Goal: Task Accomplishment & Management: Manage account settings

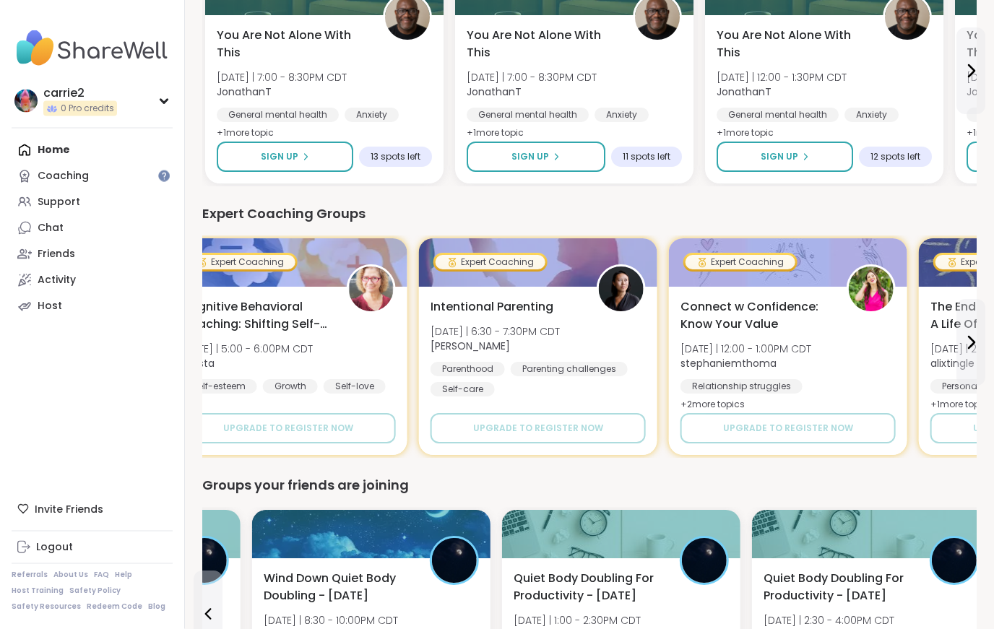
scroll to position [495, 0]
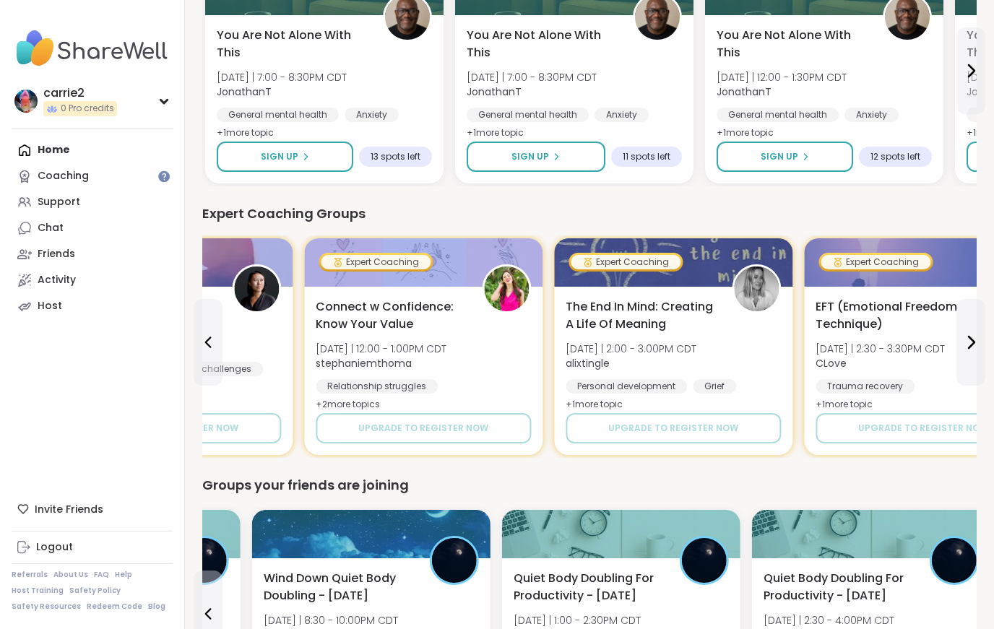
click at [44, 228] on div "Chat" at bounding box center [51, 228] width 26 height 14
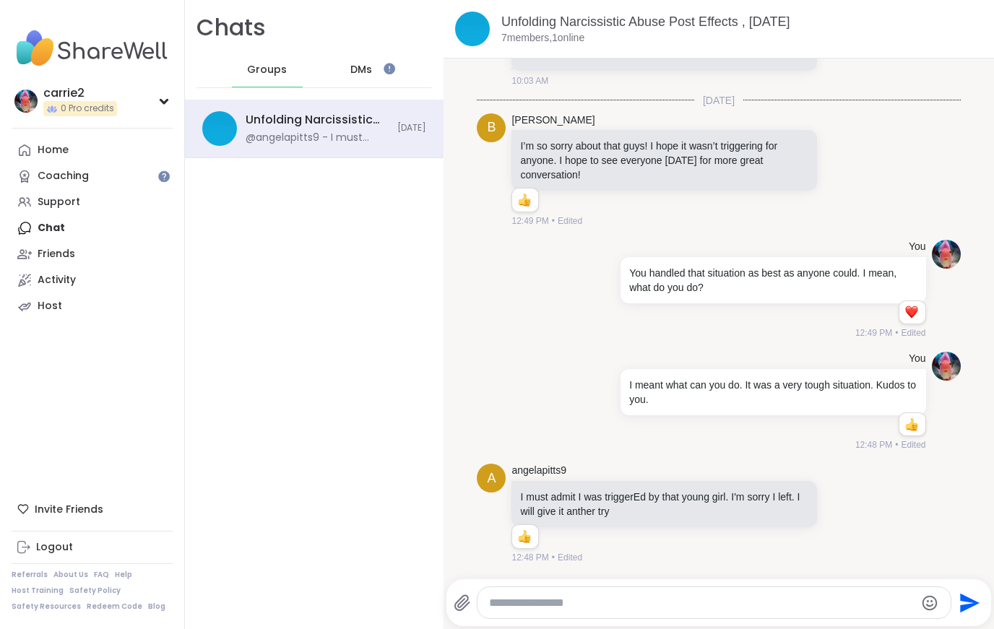
click at [918, 315] on div "Reactions: love" at bounding box center [911, 312] width 13 height 13
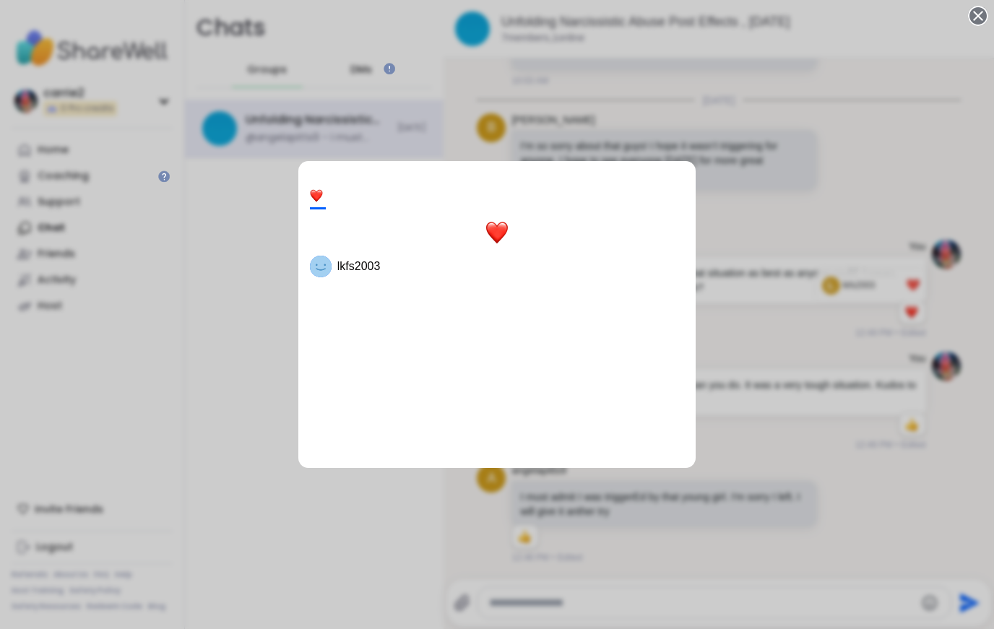
click at [975, 436] on div "1 lkfs2003" at bounding box center [497, 314] width 994 height 629
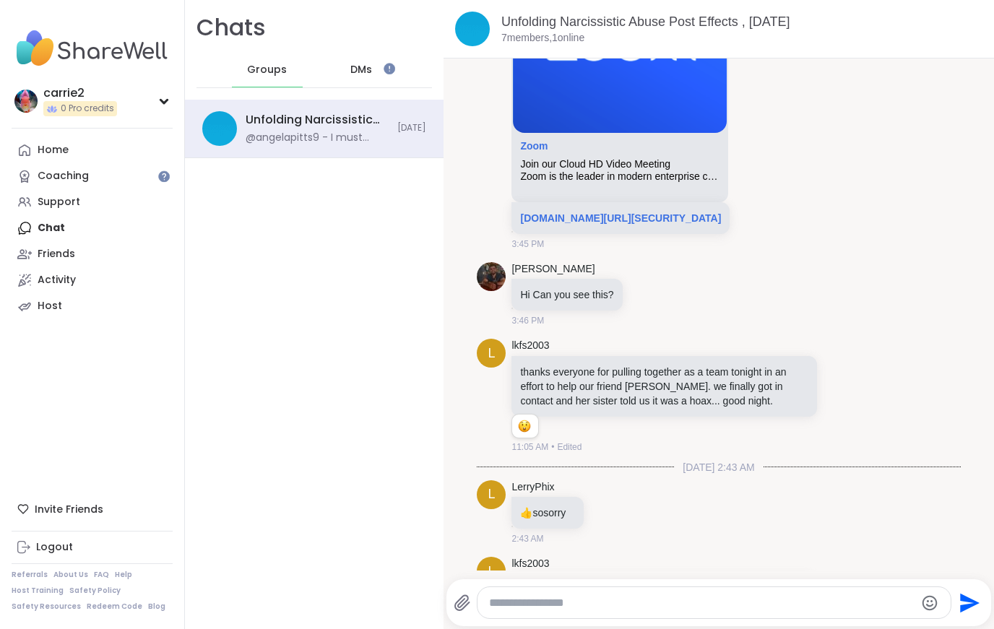
scroll to position [2124, 0]
click at [49, 143] on div "Home" at bounding box center [53, 150] width 31 height 14
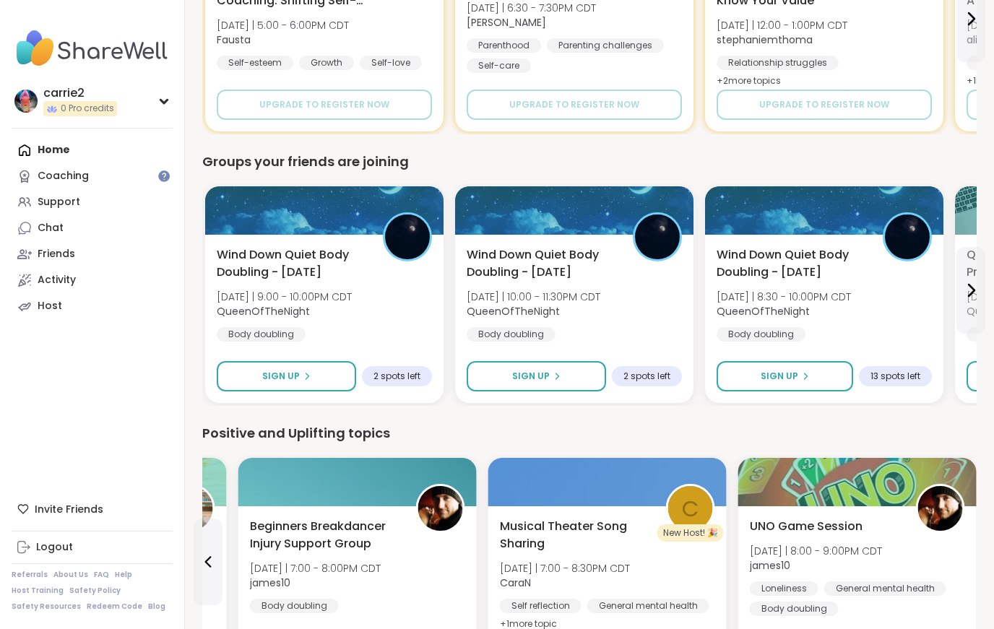
scroll to position [808, 0]
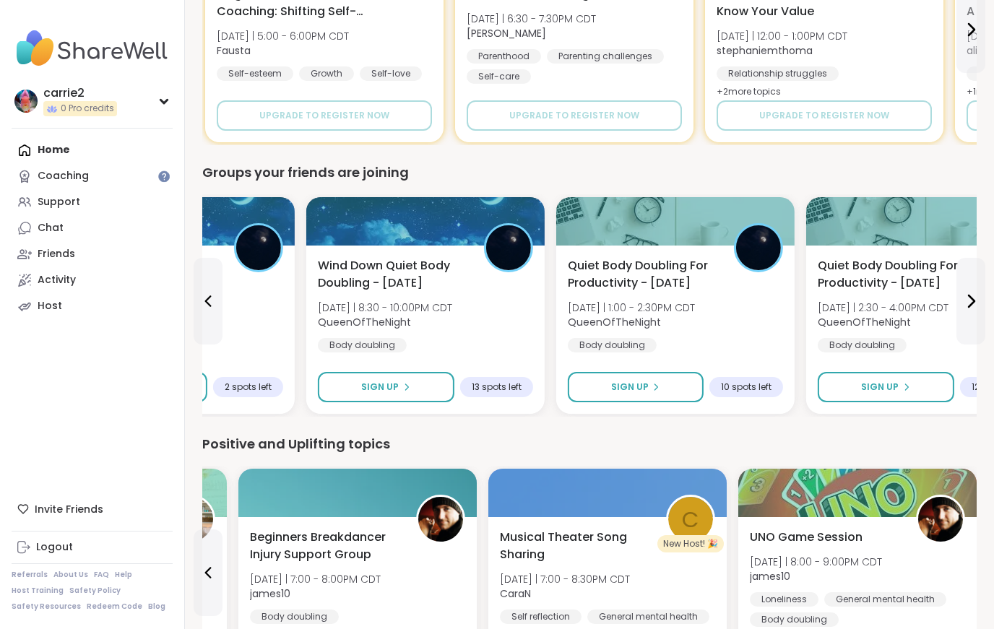
click at [279, 326] on div "Wind Down Quiet Body Doubling - Tuesday Tue 10/7 | 10:00 - 11:30PM CDT QueenOfT…" at bounding box center [175, 330] width 238 height 168
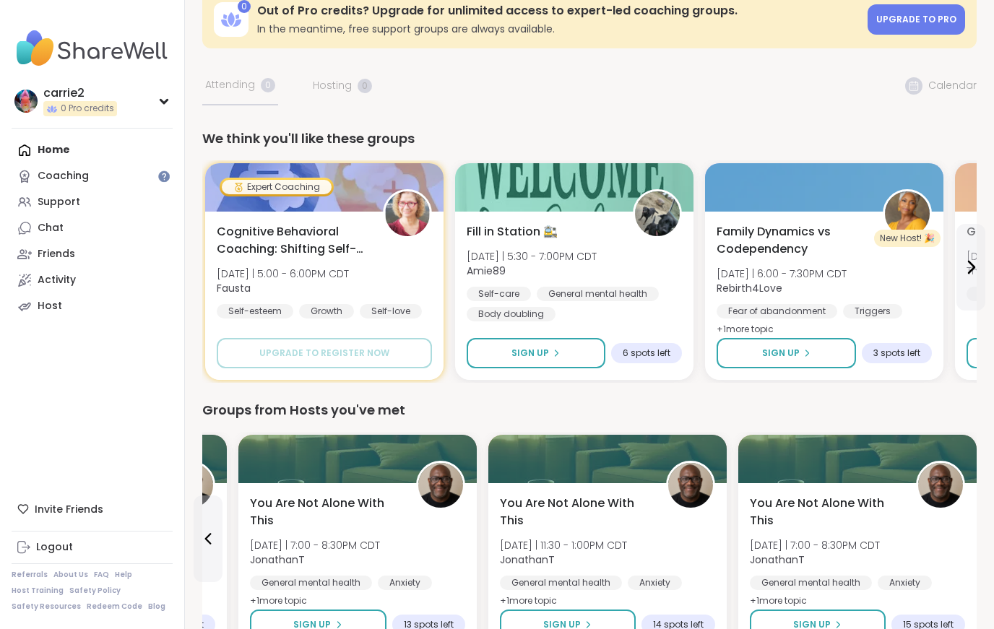
scroll to position [0, 0]
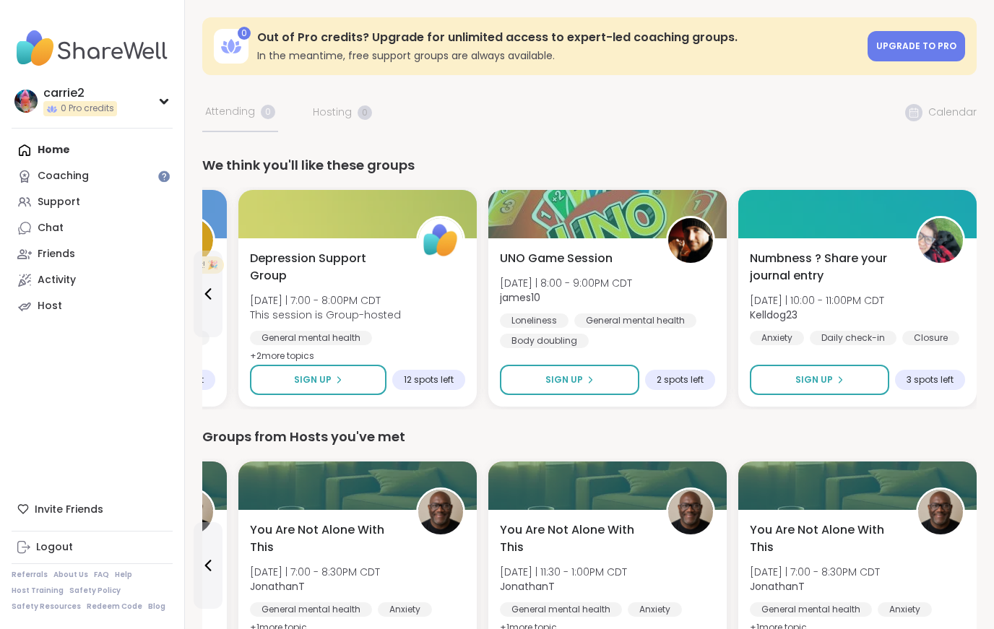
click at [56, 254] on div "Friends" at bounding box center [57, 254] width 38 height 14
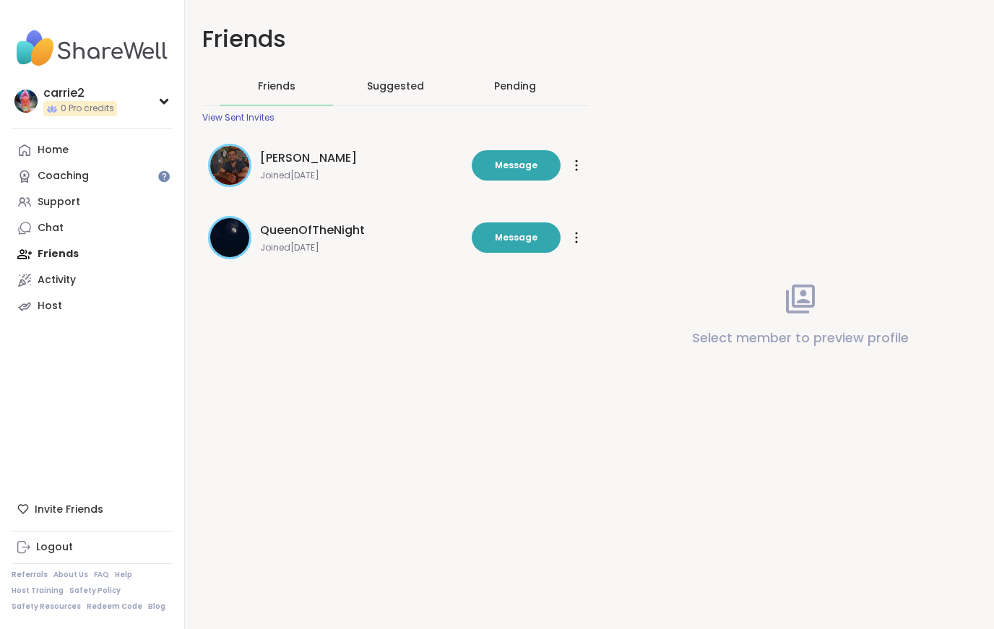
click at [248, 150] on img at bounding box center [229, 165] width 39 height 39
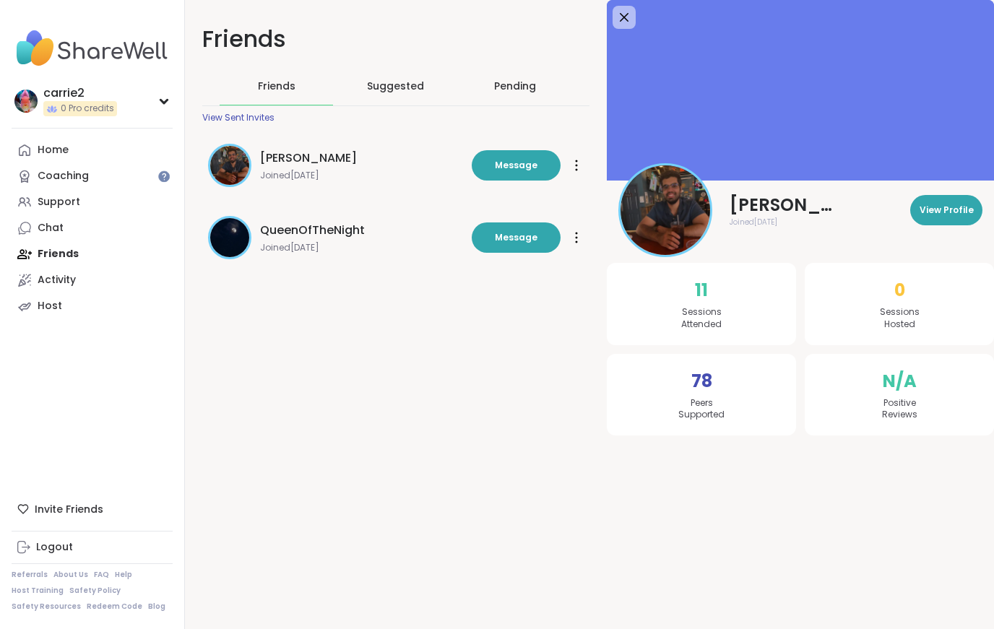
click at [938, 213] on span "View Profile" at bounding box center [947, 210] width 54 height 13
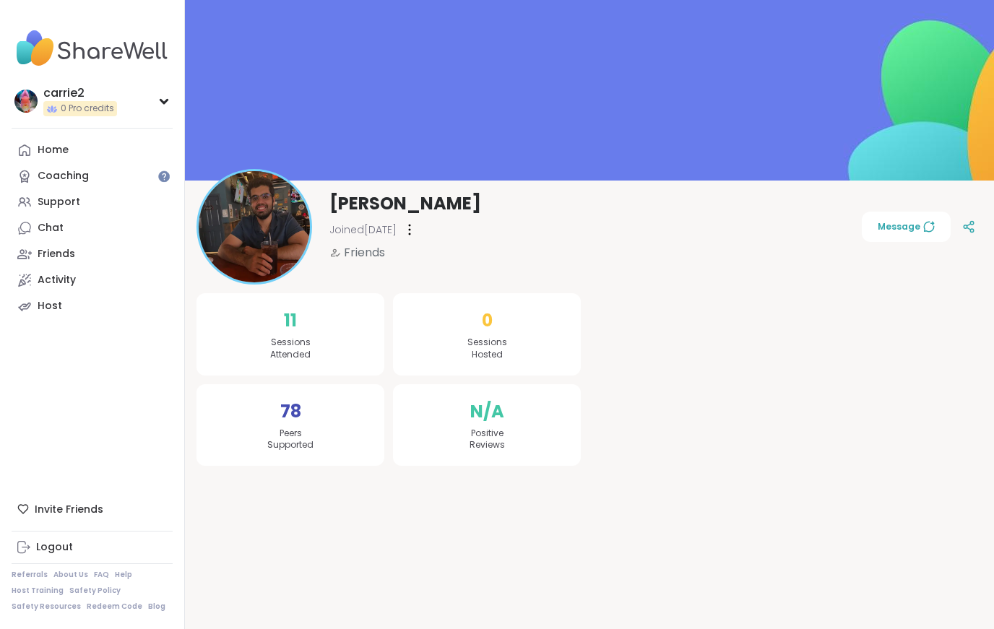
click at [417, 218] on div at bounding box center [410, 229] width 14 height 23
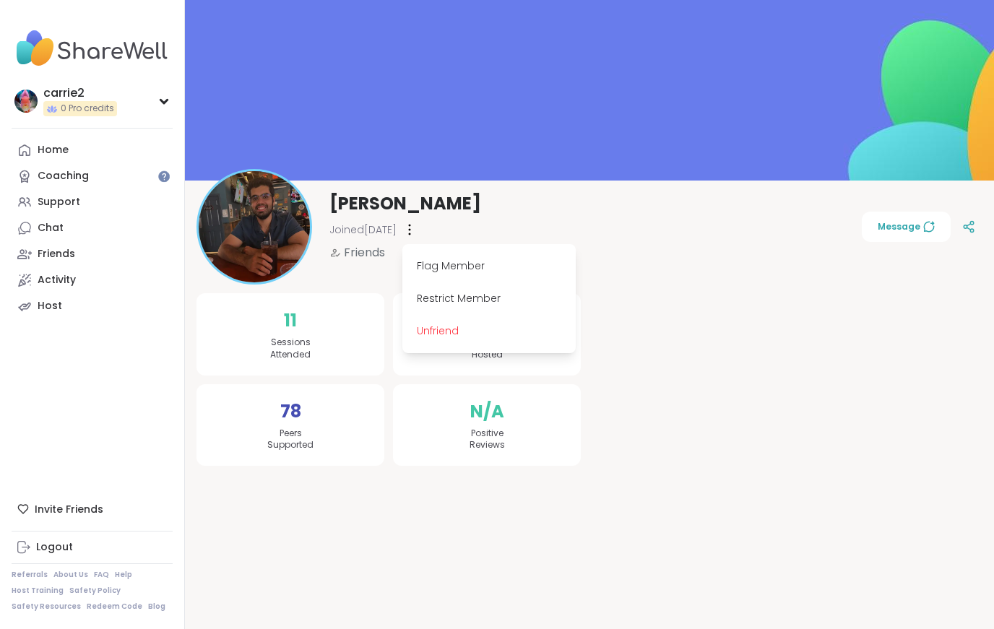
click at [142, 301] on link "Host" at bounding box center [92, 306] width 161 height 26
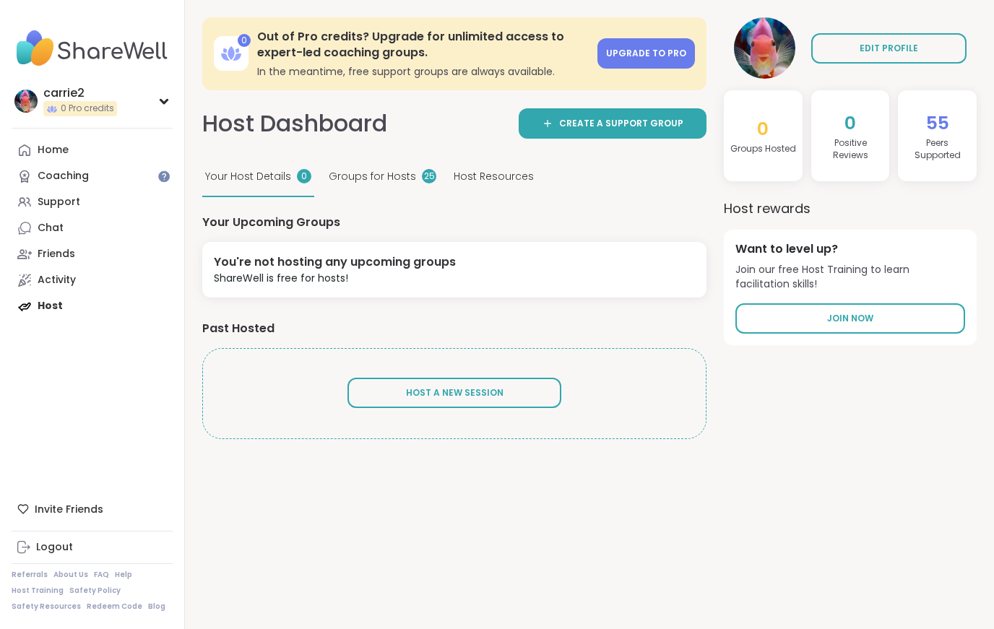
click at [51, 255] on div "Friends" at bounding box center [57, 254] width 38 height 14
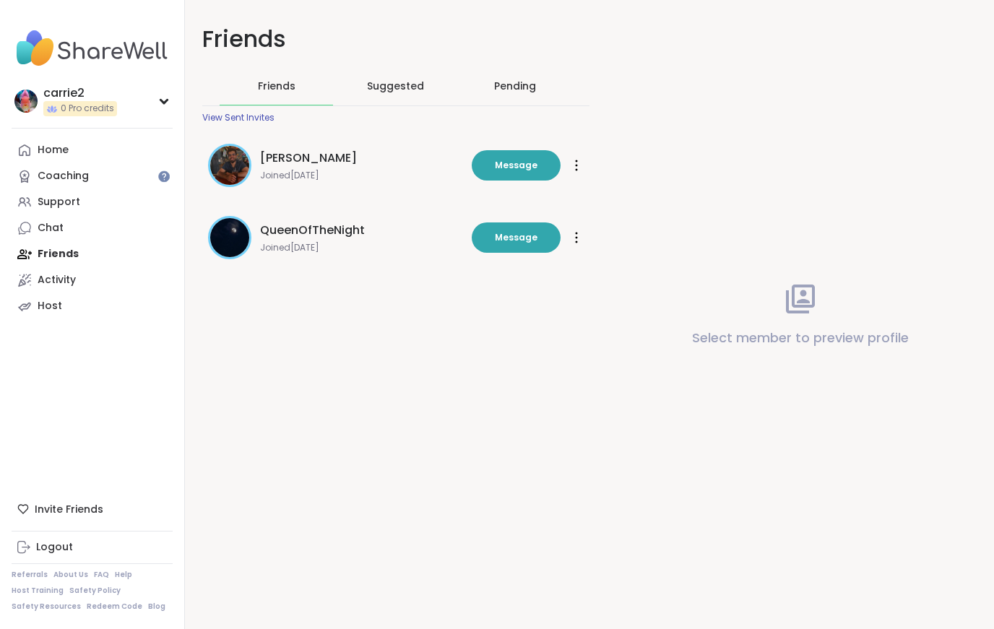
click at [238, 155] on img at bounding box center [229, 165] width 39 height 39
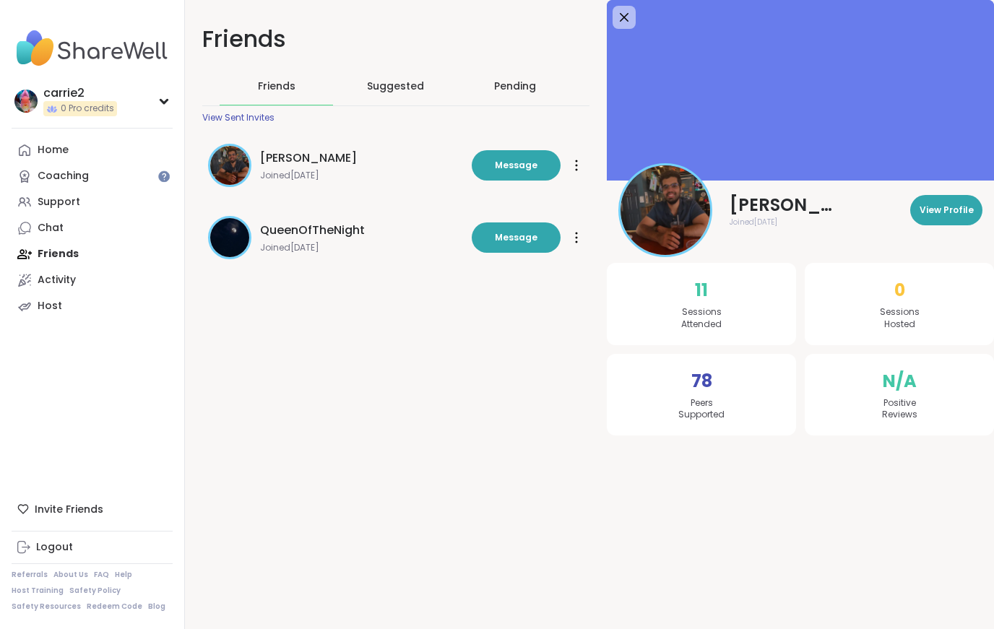
click at [958, 212] on span "View Profile" at bounding box center [947, 210] width 54 height 13
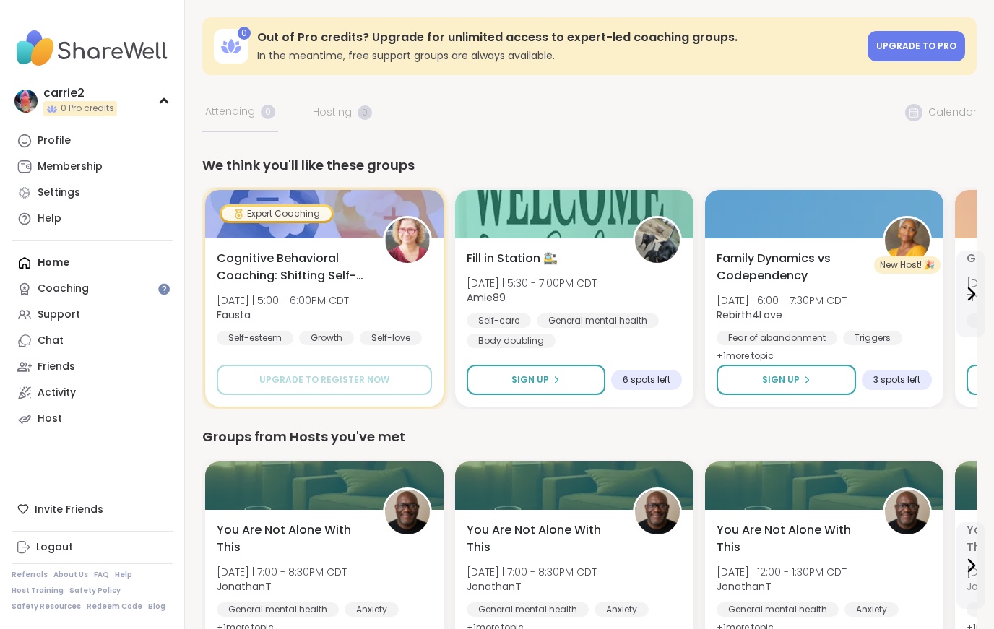
click at [30, 137] on icon at bounding box center [24, 141] width 14 height 14
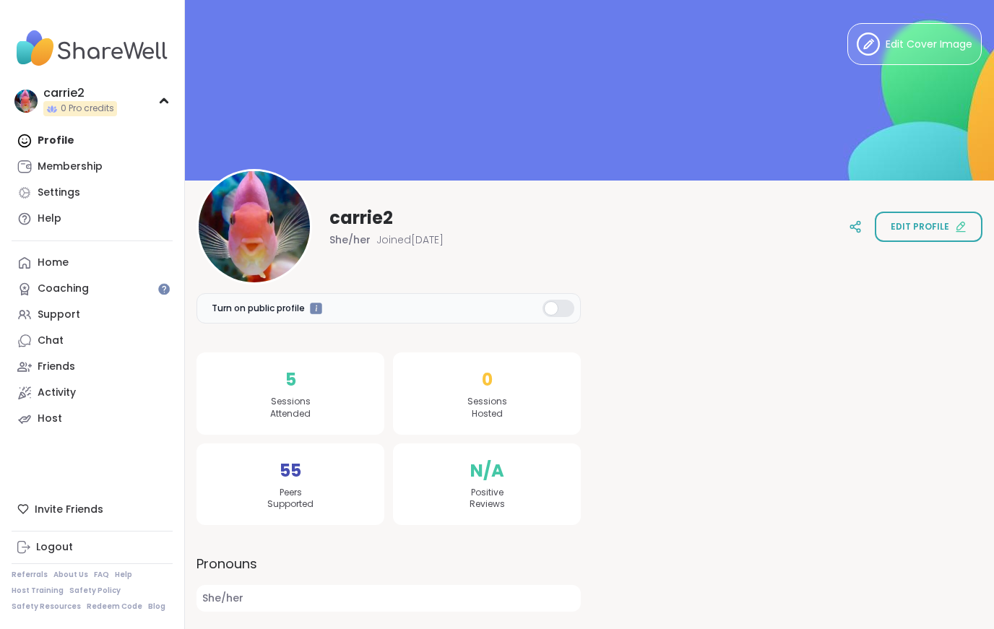
click at [243, 223] on div at bounding box center [255, 227] width 116 height 116
click at [253, 245] on div at bounding box center [255, 227] width 116 height 116
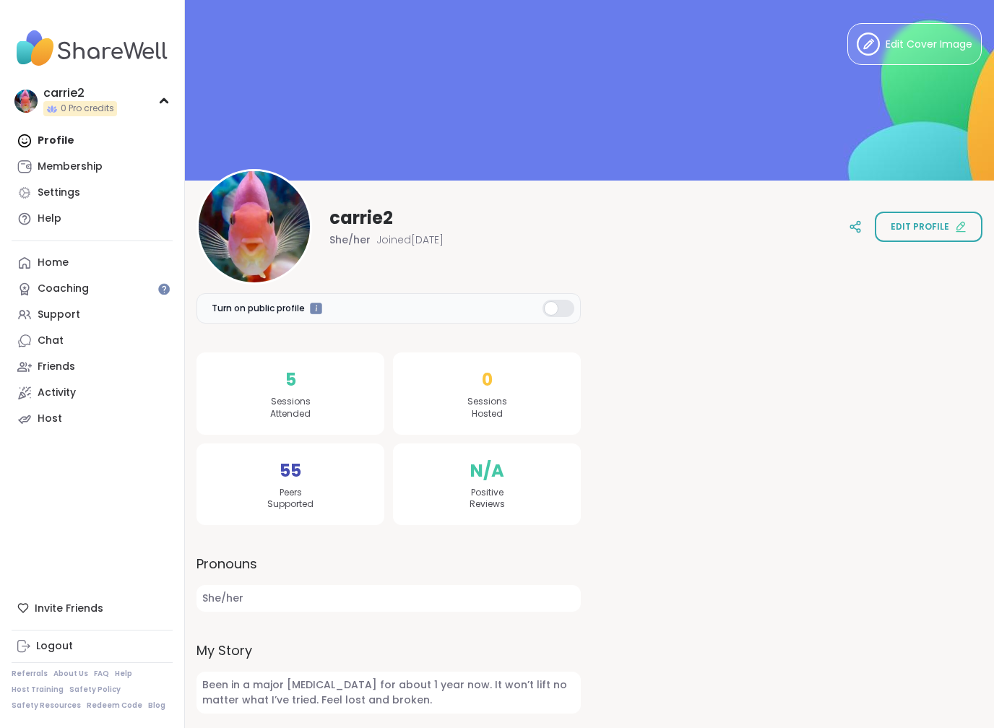
click at [257, 228] on icon at bounding box center [253, 228] width 12 height 12
click at [251, 226] on icon at bounding box center [253, 228] width 12 height 12
click at [541, 20] on div "Only jpg may be uploaded" at bounding box center [504, 27] width 149 height 15
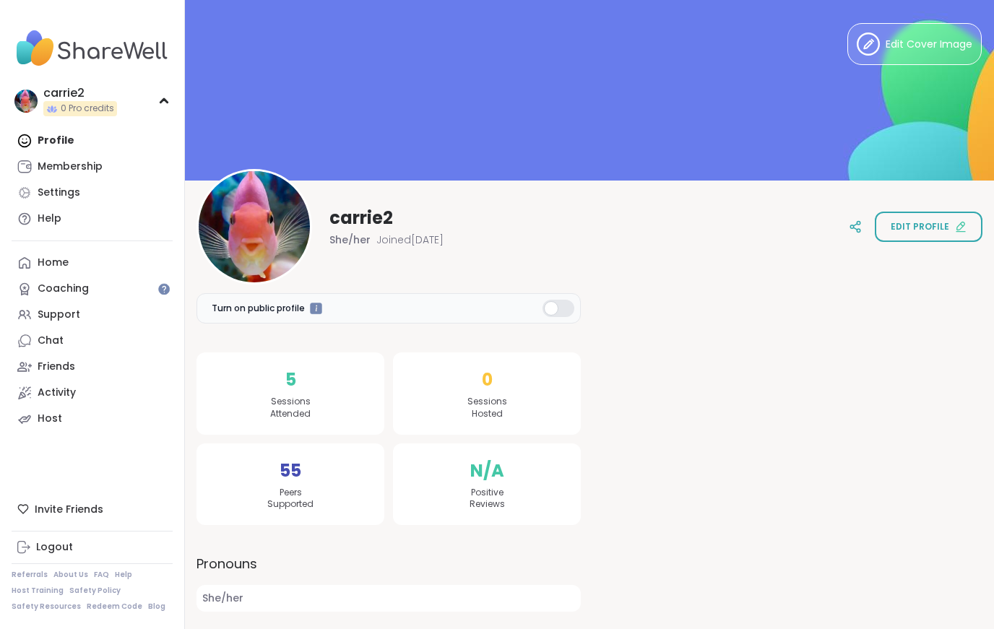
click at [257, 240] on div at bounding box center [255, 227] width 116 height 116
click at [263, 211] on div at bounding box center [255, 227] width 116 height 116
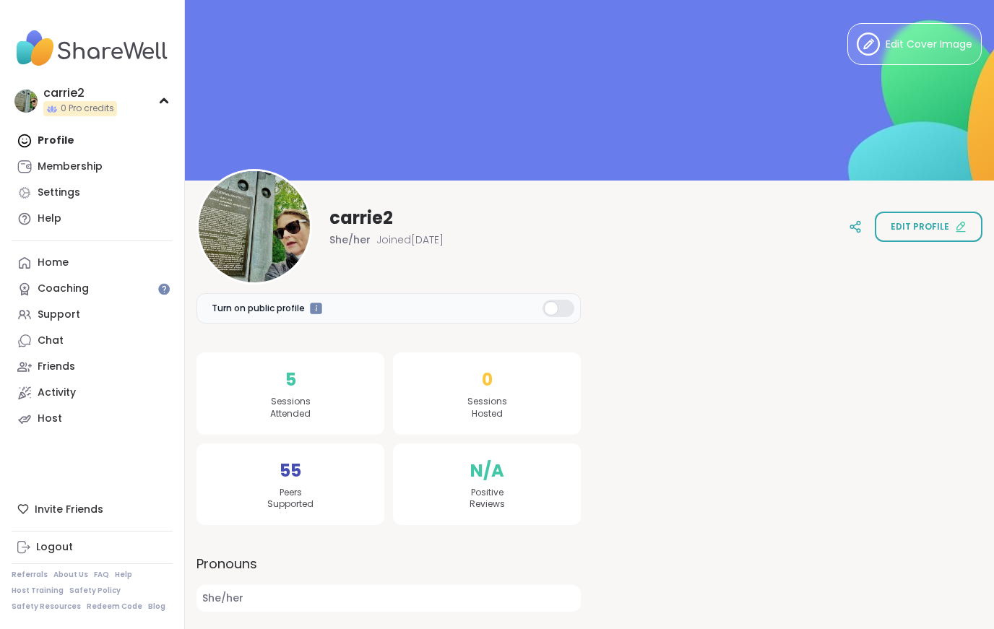
click at [212, 205] on div at bounding box center [255, 227] width 116 height 116
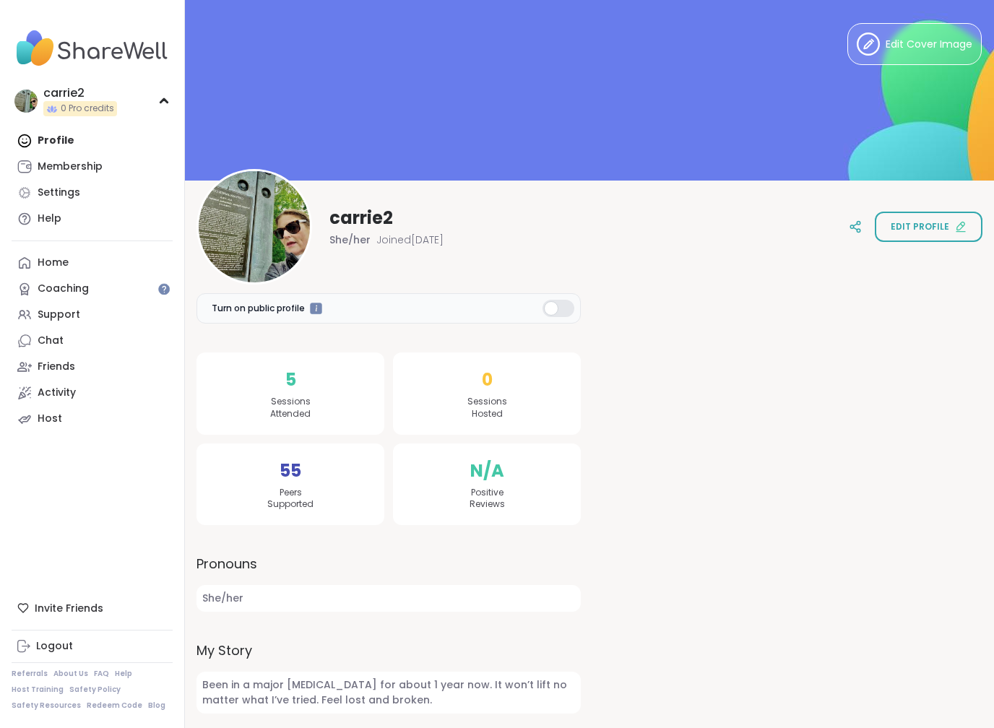
click at [349, 263] on div "carrie2 She/her Joined Sep 2025" at bounding box center [320, 227] width 247 height 116
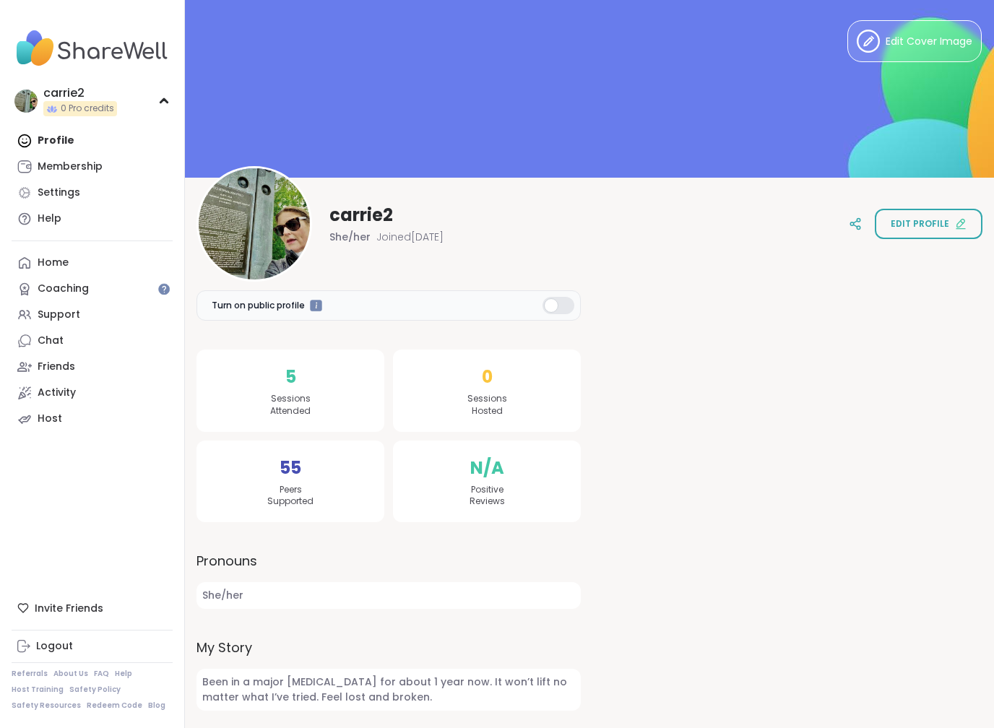
scroll to position [1, 0]
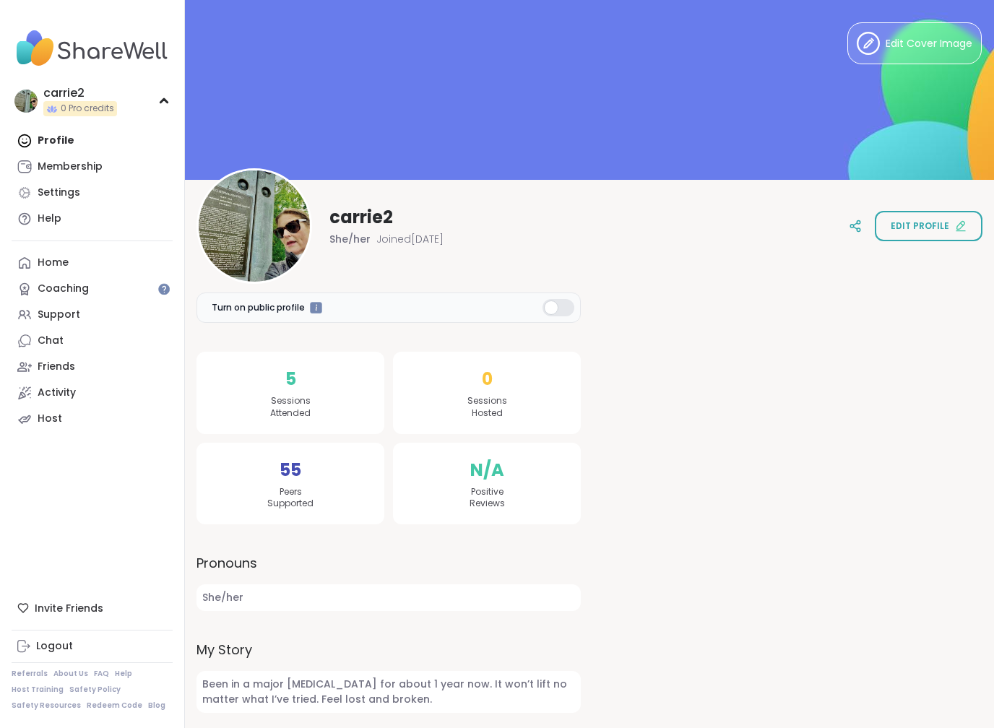
click at [257, 222] on icon at bounding box center [253, 227] width 12 height 12
click at [923, 241] on button "Edit profile" at bounding box center [929, 226] width 108 height 30
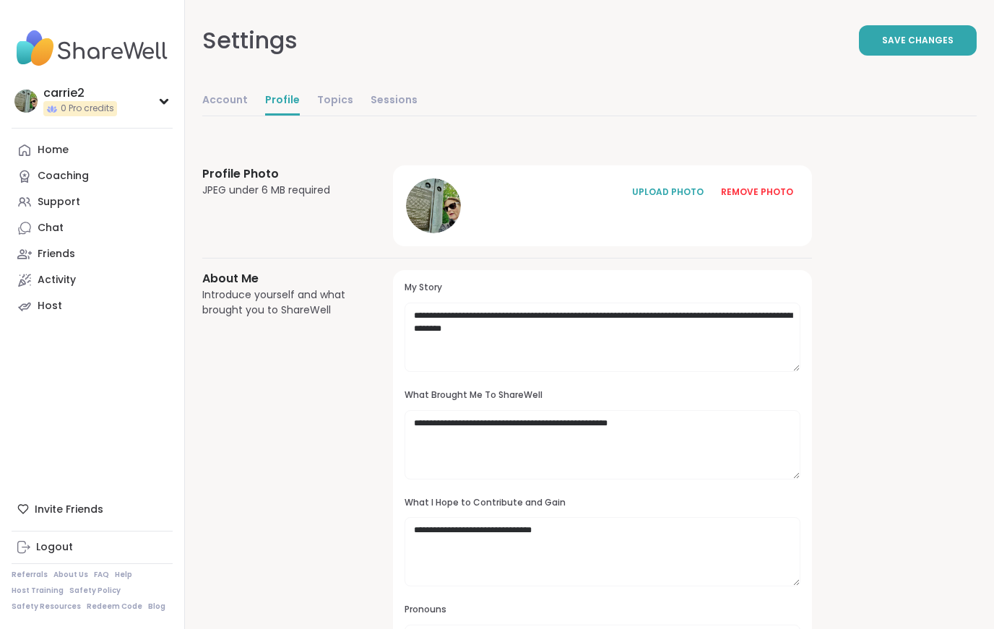
click at [322, 406] on div "About Me Introduce yourself and what brought you to ShareWell" at bounding box center [280, 467] width 156 height 395
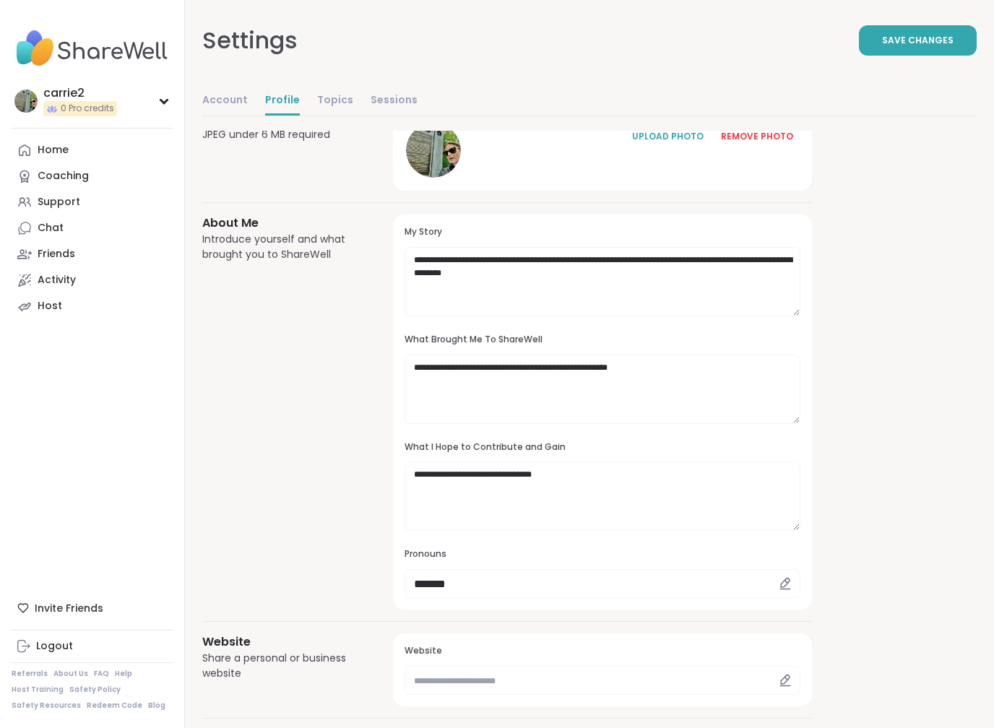
scroll to position [55, 0]
click at [481, 261] on textarea "**********" at bounding box center [603, 282] width 396 height 69
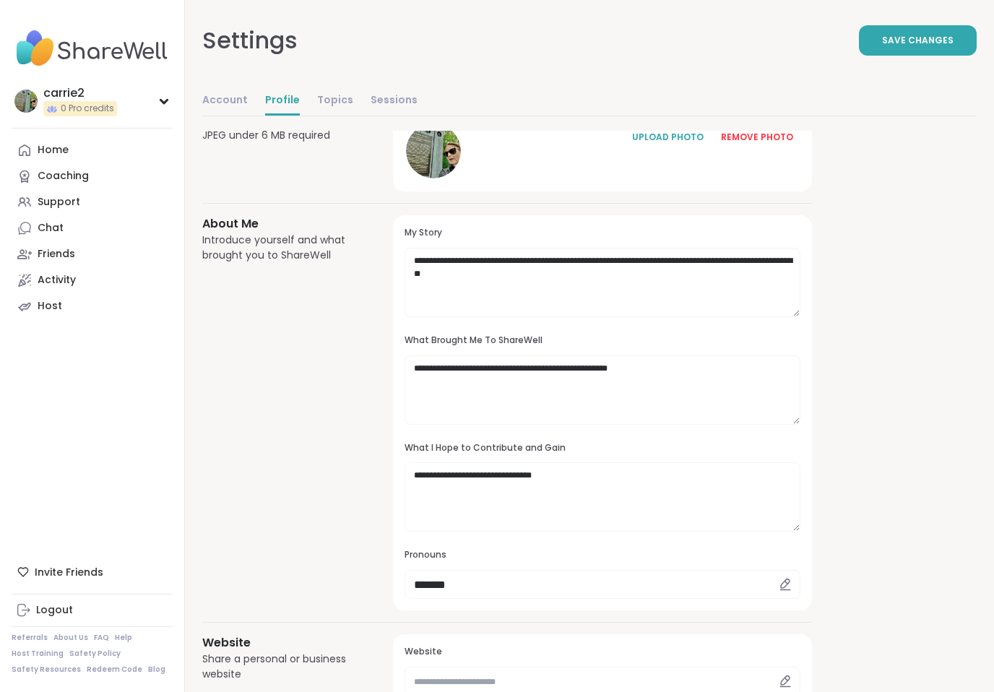
click at [674, 132] on div "UPLOAD PHOTO" at bounding box center [668, 137] width 72 height 13
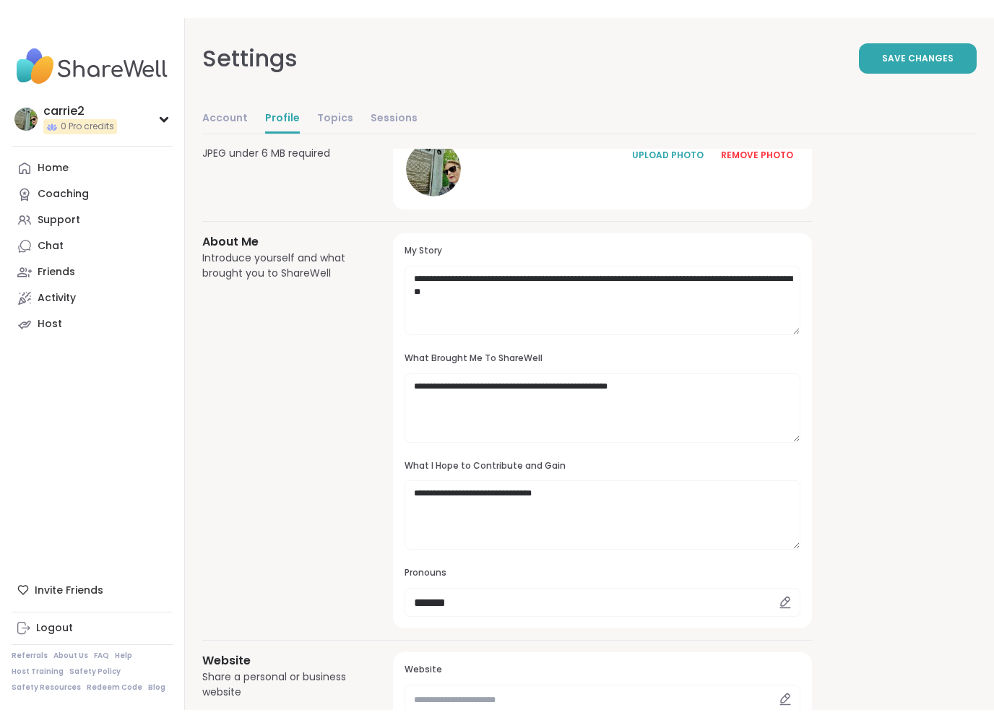
scroll to position [56, 0]
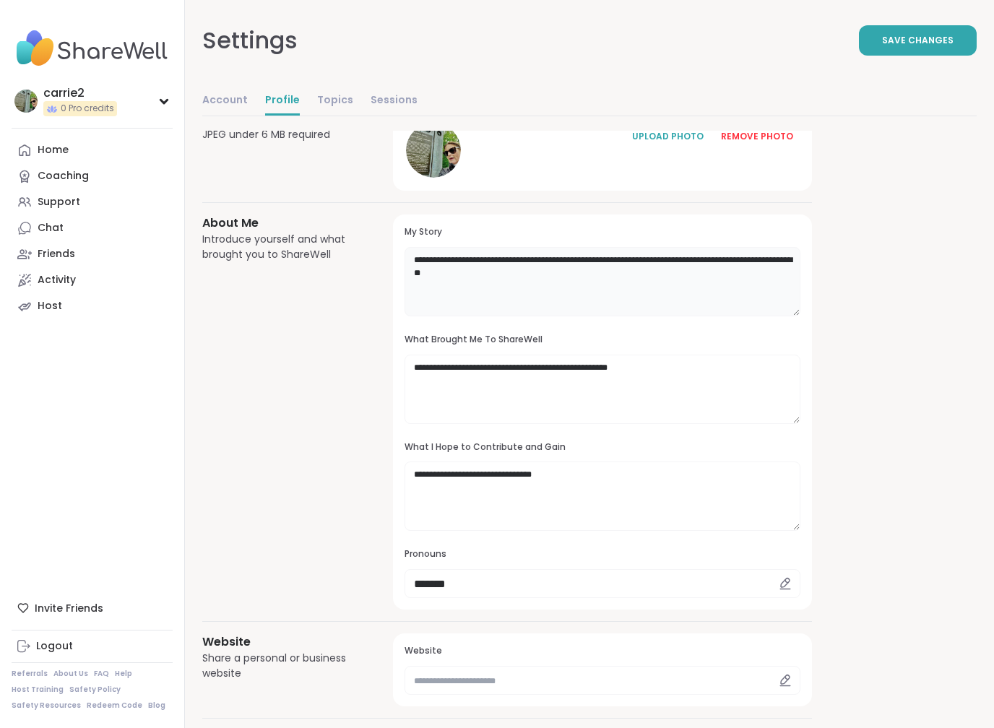
click at [527, 280] on textarea "**********" at bounding box center [603, 281] width 396 height 69
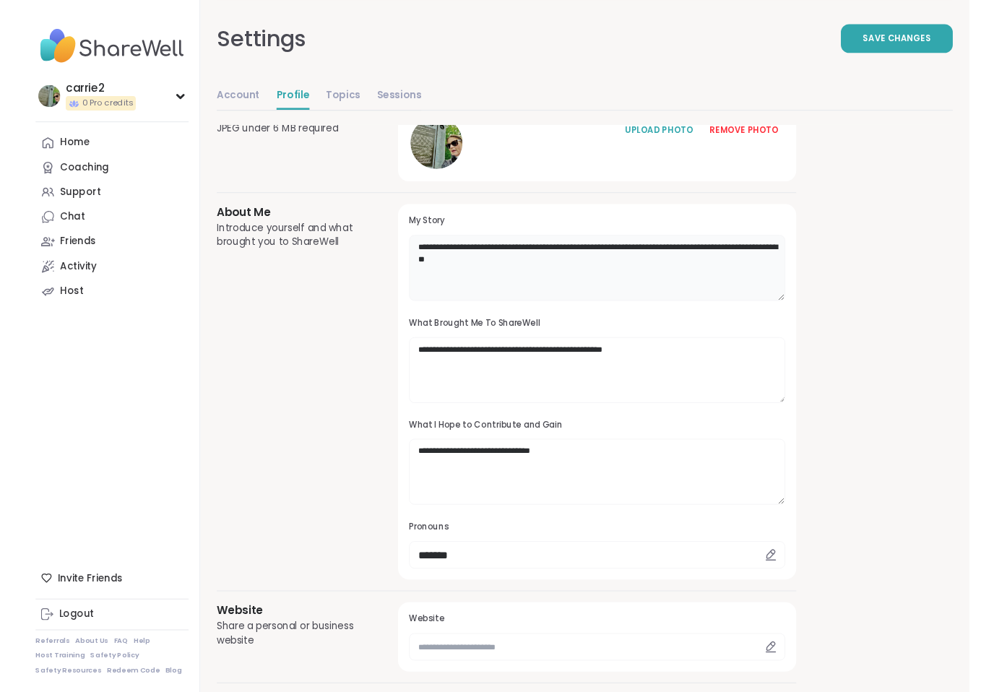
scroll to position [55, 0]
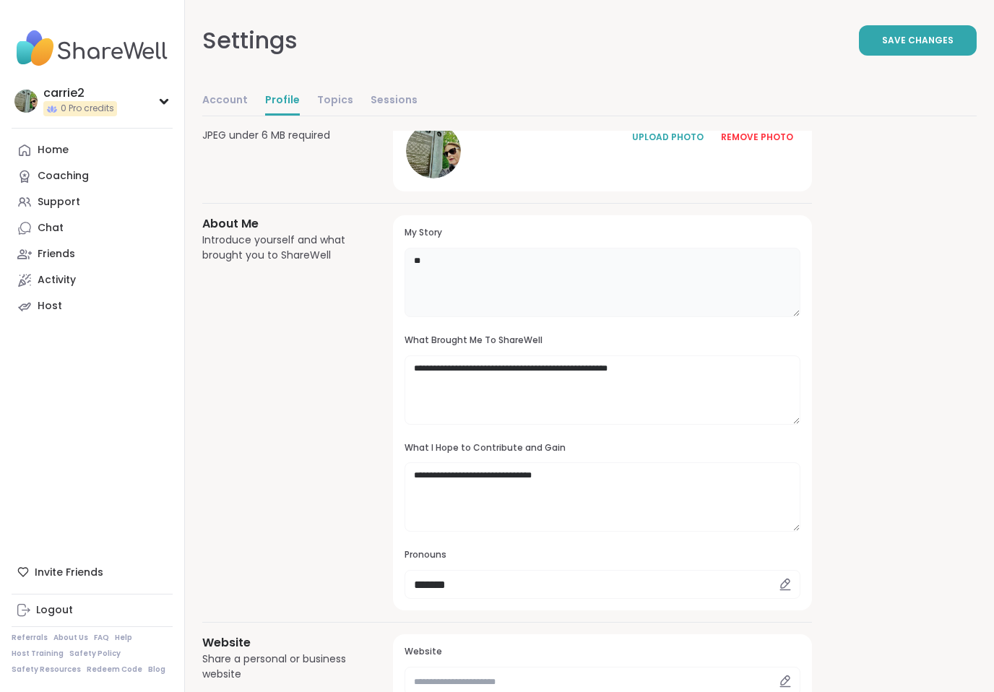
type textarea "*"
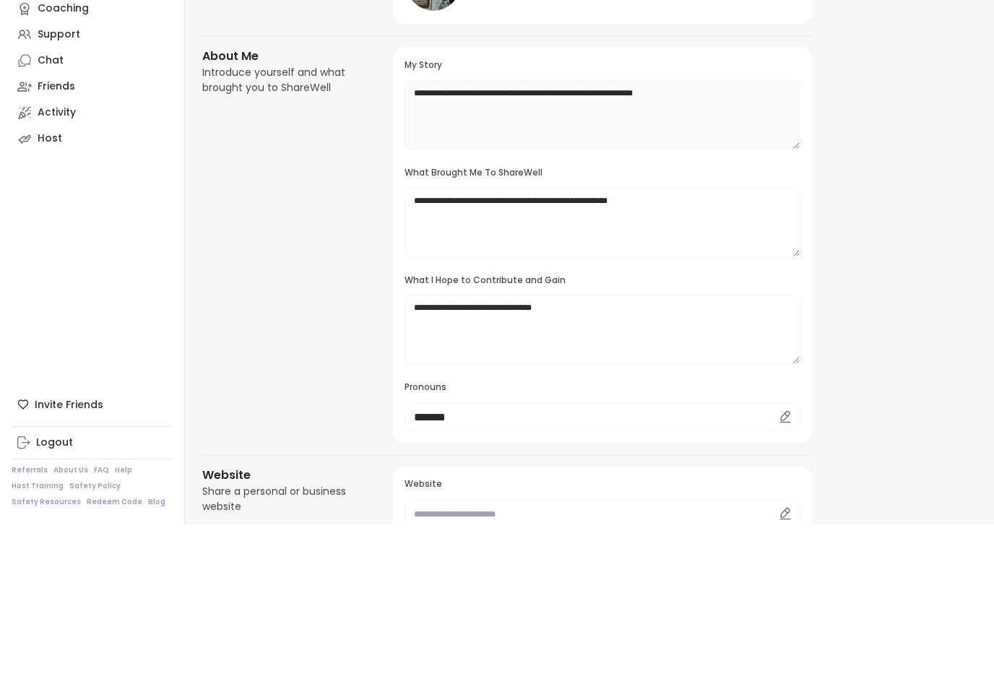
type textarea "**********"
click at [674, 356] on textarea "**********" at bounding box center [603, 390] width 396 height 69
type textarea "**********"
click at [713, 248] on textarea "**********" at bounding box center [603, 282] width 396 height 69
type textarea "**********"
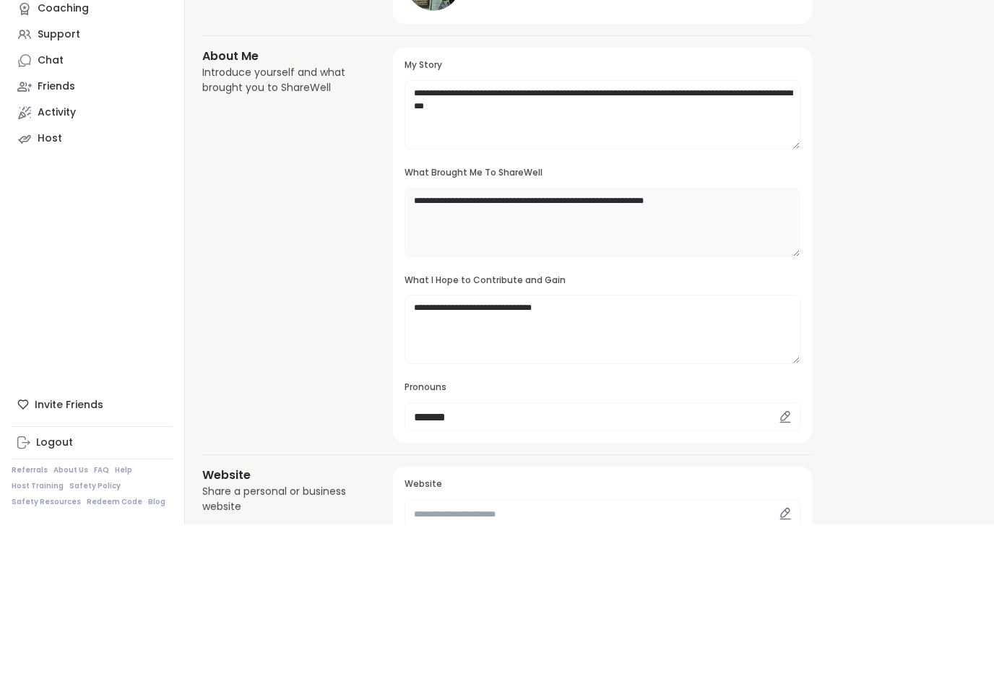
click at [704, 356] on textarea "**********" at bounding box center [603, 390] width 396 height 69
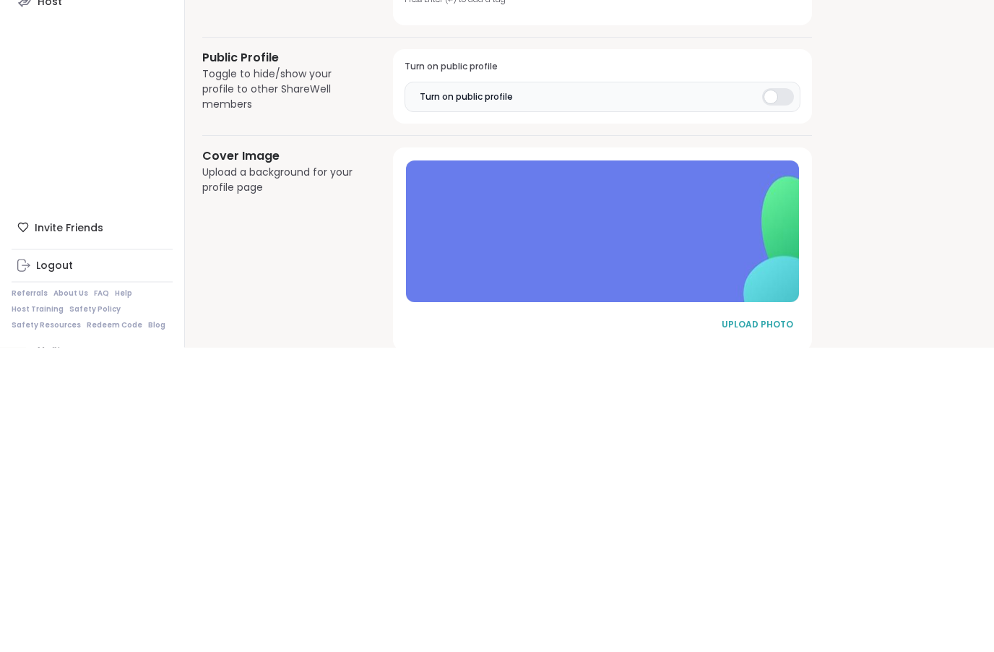
scroll to position [586, 0]
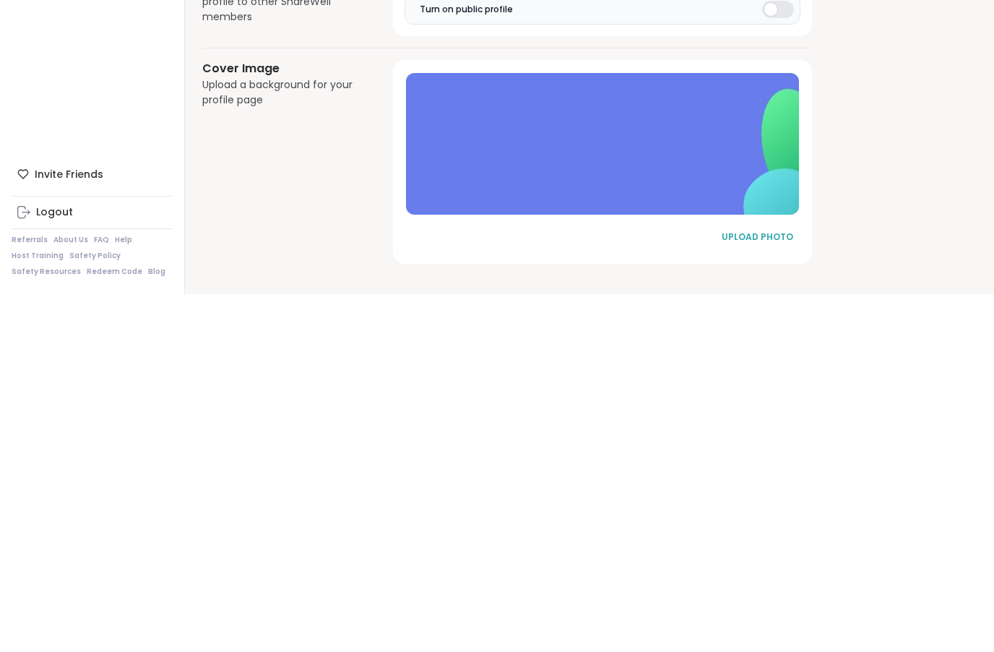
type textarea "**********"
click at [775, 580] on button "UPLOAD PHOTO" at bounding box center [757, 595] width 87 height 30
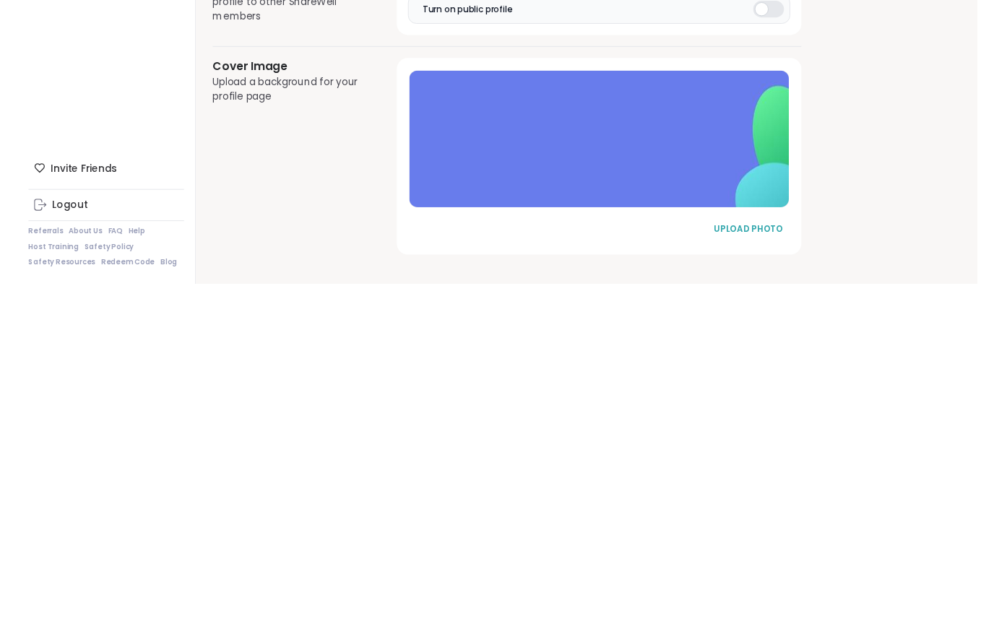
scroll to position [608, 0]
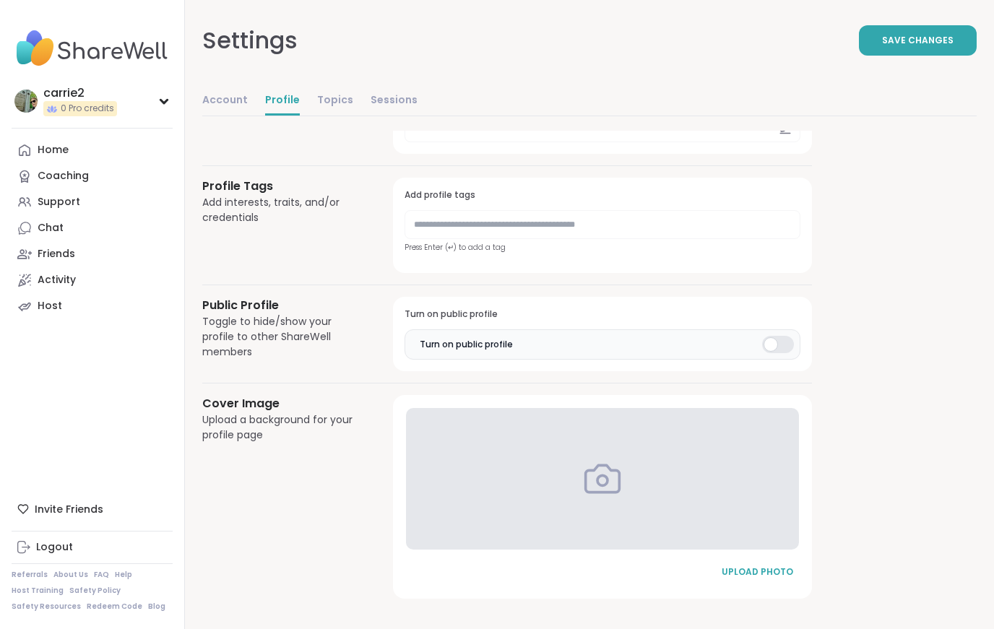
click at [767, 569] on div "UPLOAD PHOTO" at bounding box center [757, 572] width 72 height 13
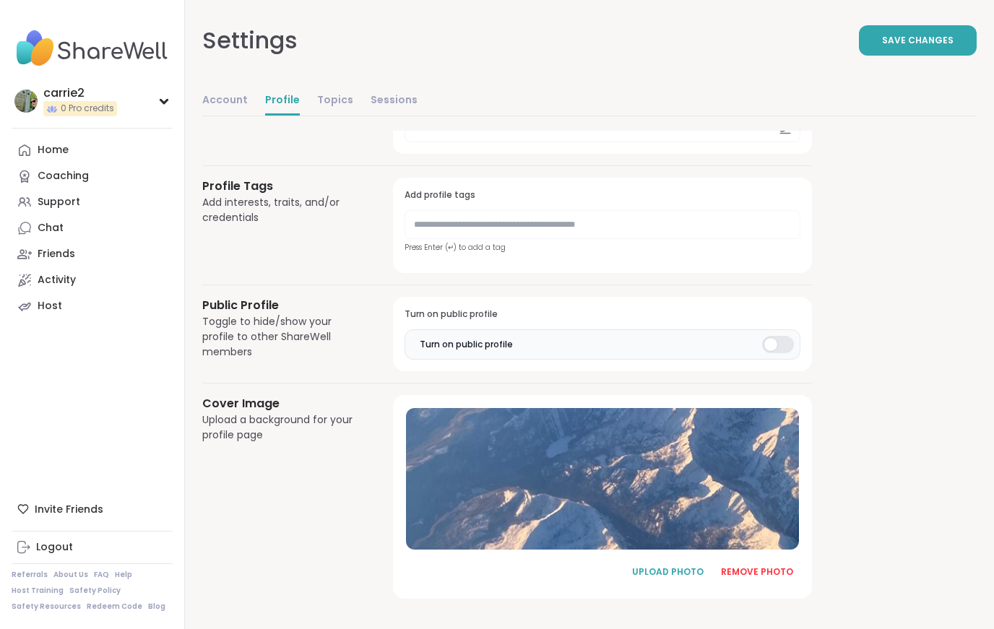
click at [941, 42] on span "Save Changes" at bounding box center [918, 40] width 72 height 13
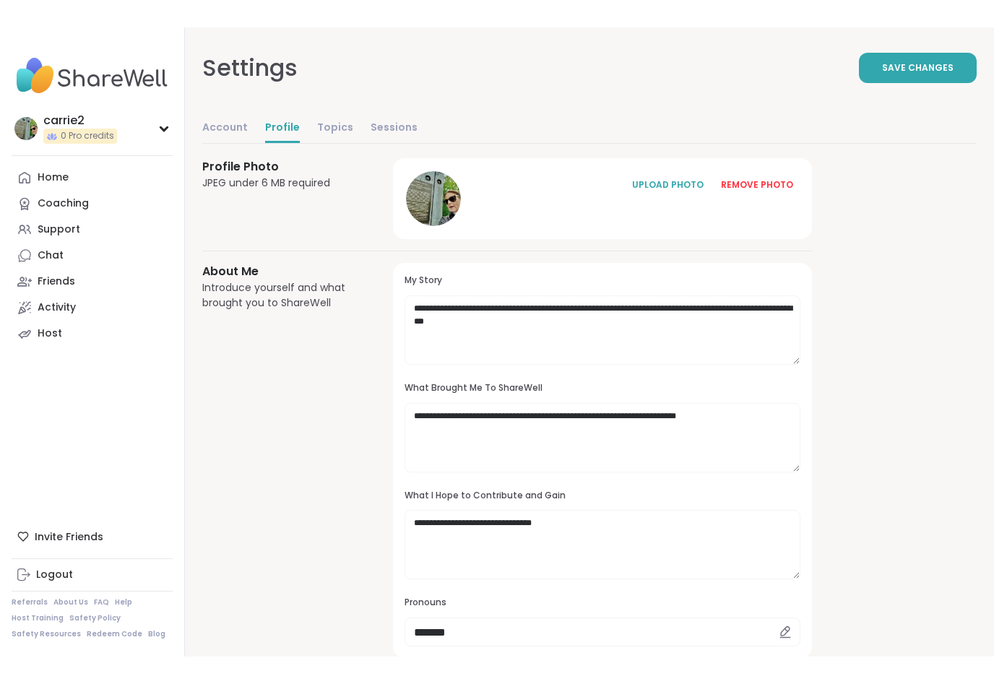
scroll to position [0, 0]
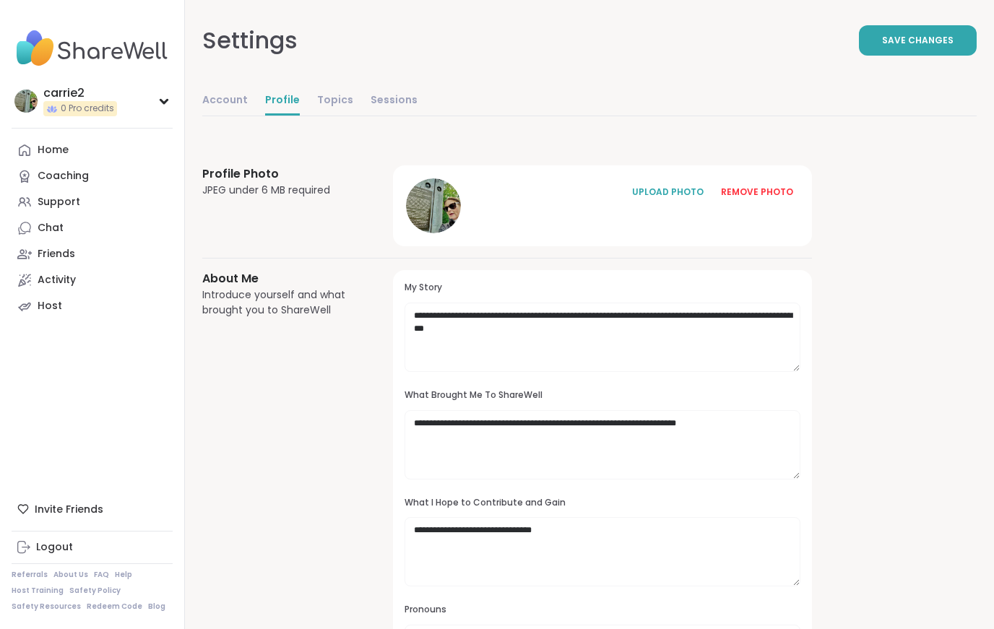
click at [921, 47] on button "Save Changes" at bounding box center [918, 40] width 118 height 30
click at [220, 98] on link "Account" at bounding box center [225, 101] width 46 height 29
select select "**"
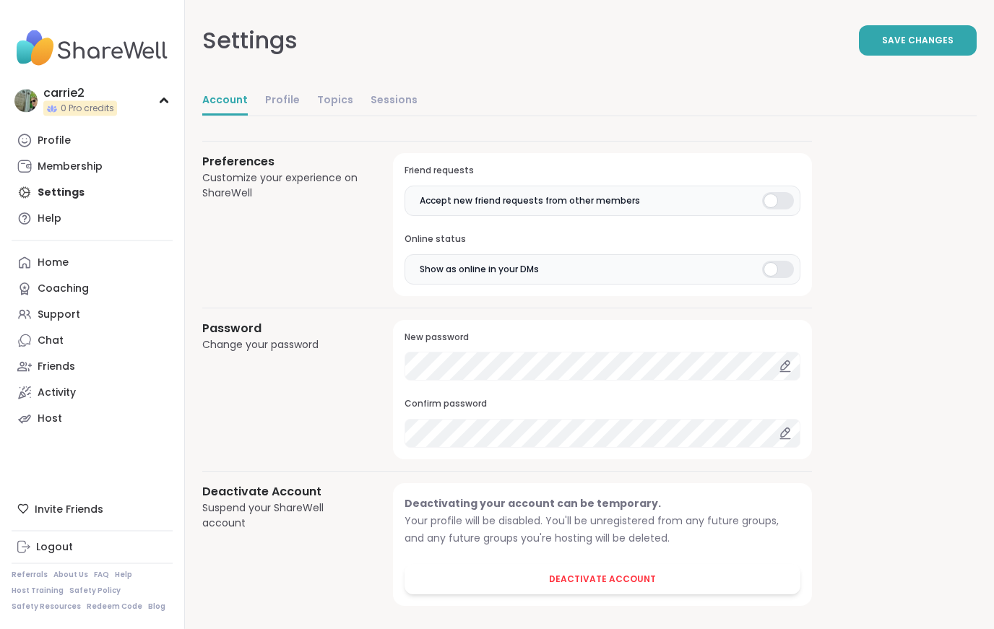
scroll to position [1125, 0]
click at [942, 40] on span "Save Changes" at bounding box center [918, 40] width 72 height 13
click at [234, 106] on link "Account" at bounding box center [225, 101] width 46 height 29
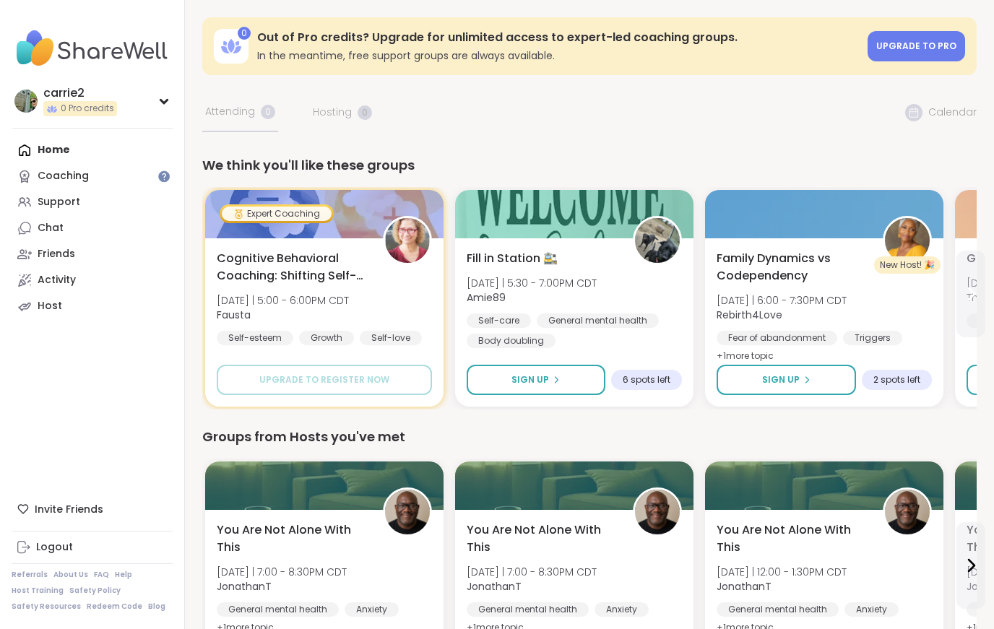
click at [973, 296] on icon at bounding box center [972, 294] width 6 height 12
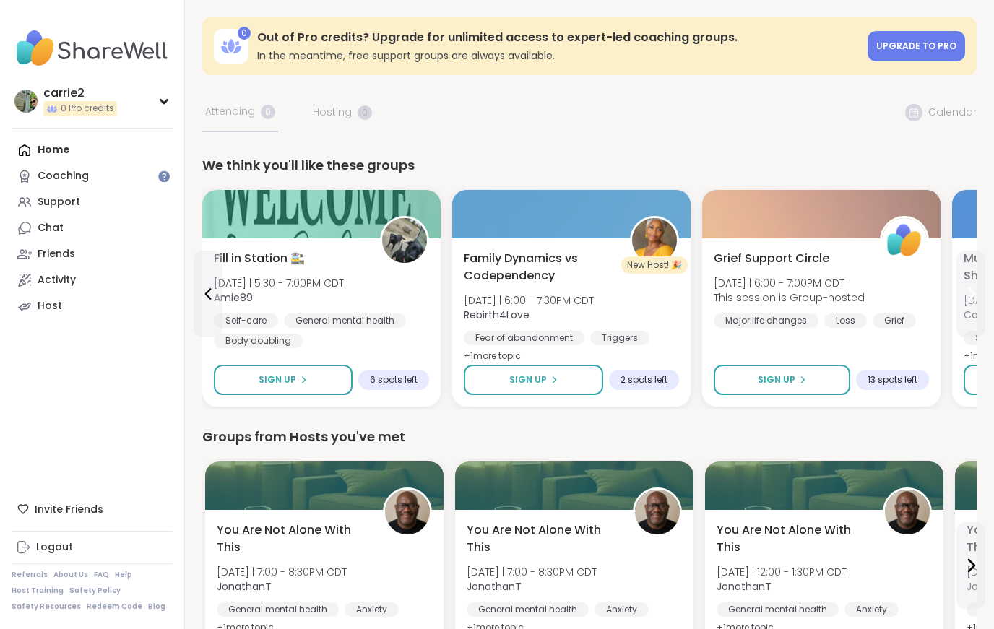
click at [973, 293] on icon at bounding box center [972, 294] width 6 height 12
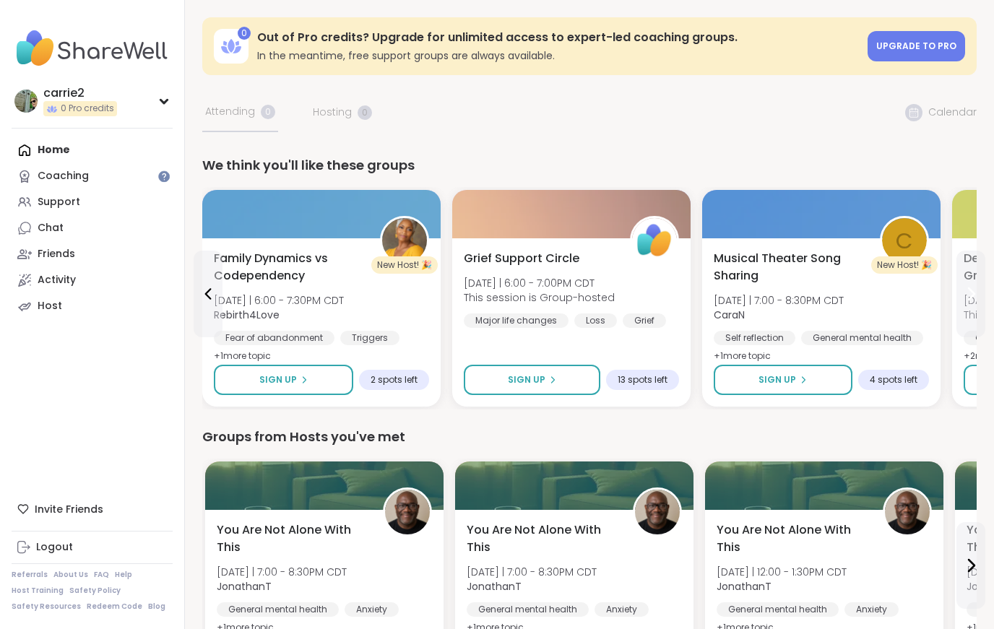
click at [651, 376] on span "13 spots left" at bounding box center [643, 380] width 50 height 12
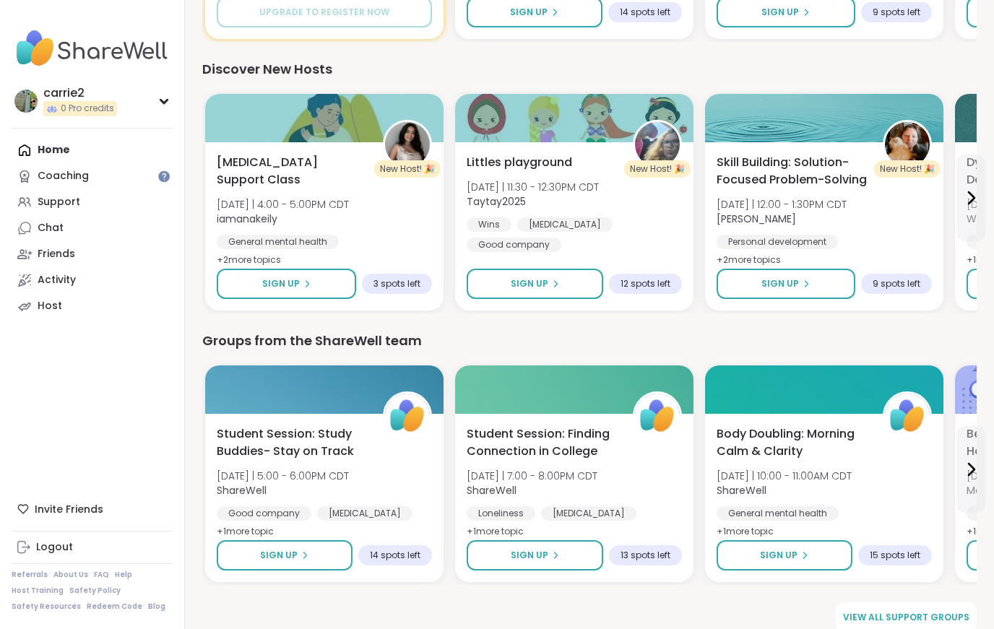
scroll to position [1473, 0]
